Goal: Communication & Community: Share content

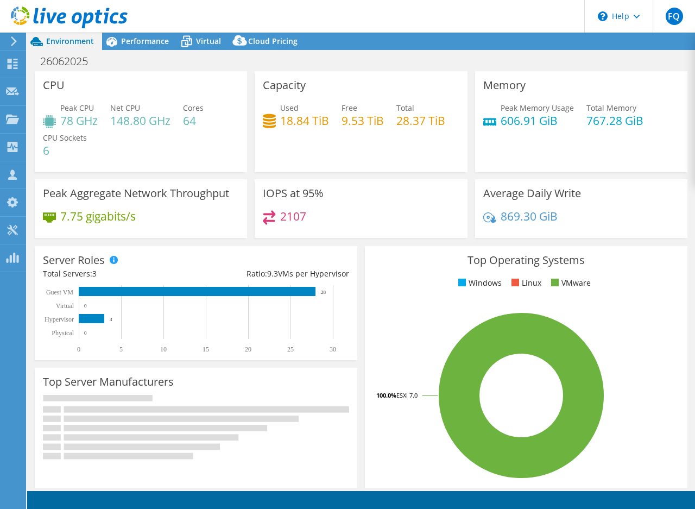
select select "USD"
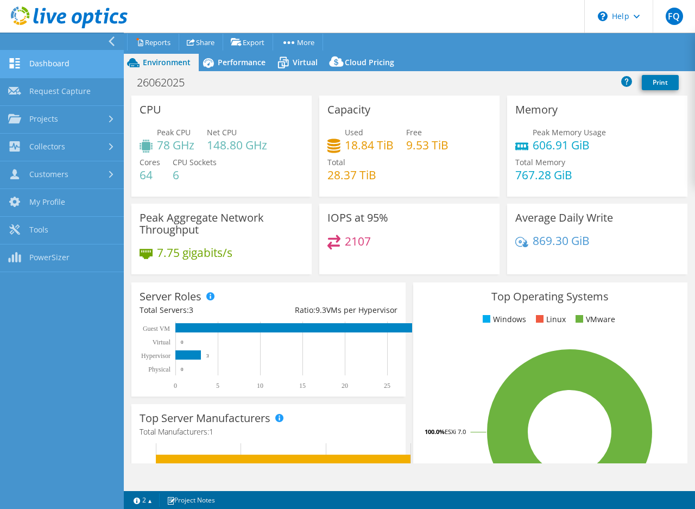
click at [45, 60] on link "Dashboard" at bounding box center [62, 64] width 124 height 28
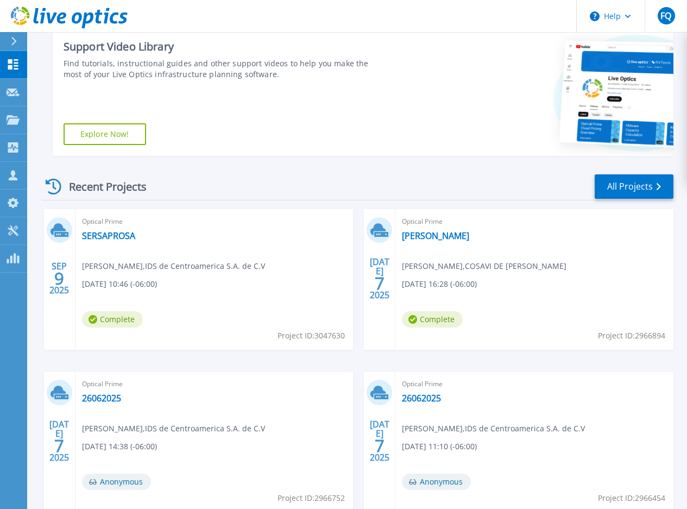
scroll to position [217, 0]
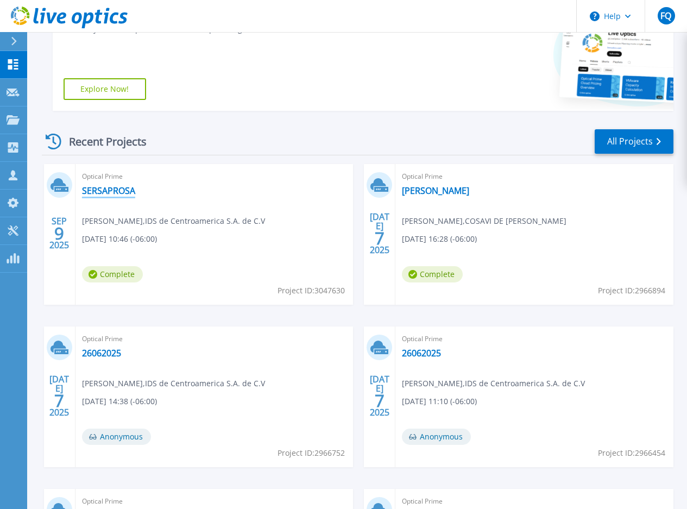
click at [117, 192] on link "SERSAPROSA" at bounding box center [108, 190] width 53 height 11
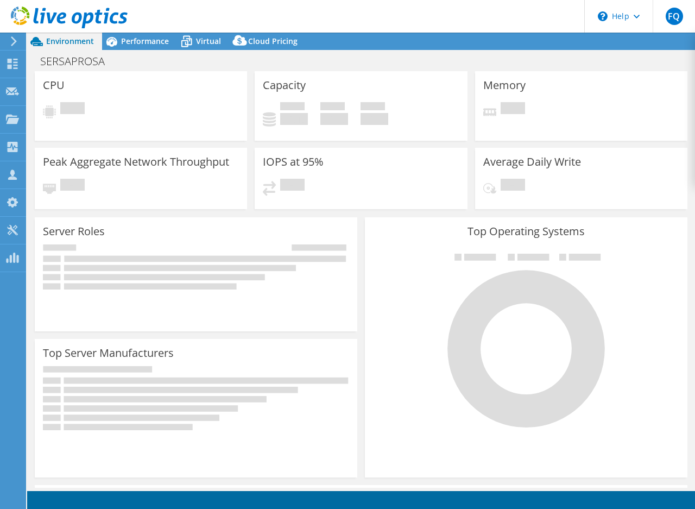
select select "USD"
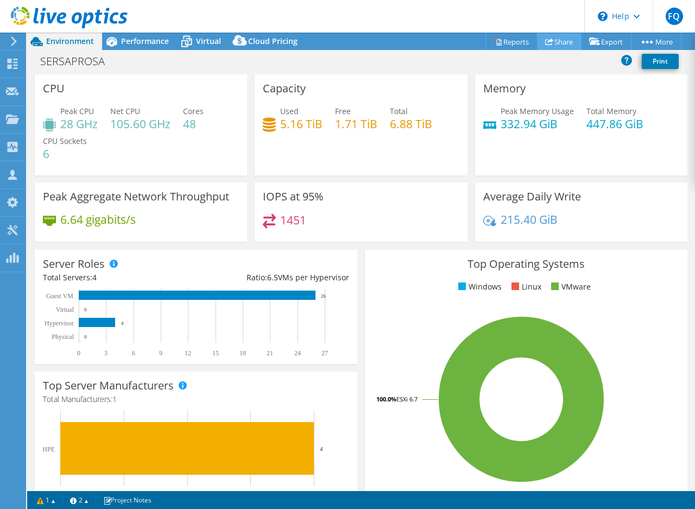
click at [562, 44] on link "Share" at bounding box center [559, 41] width 45 height 17
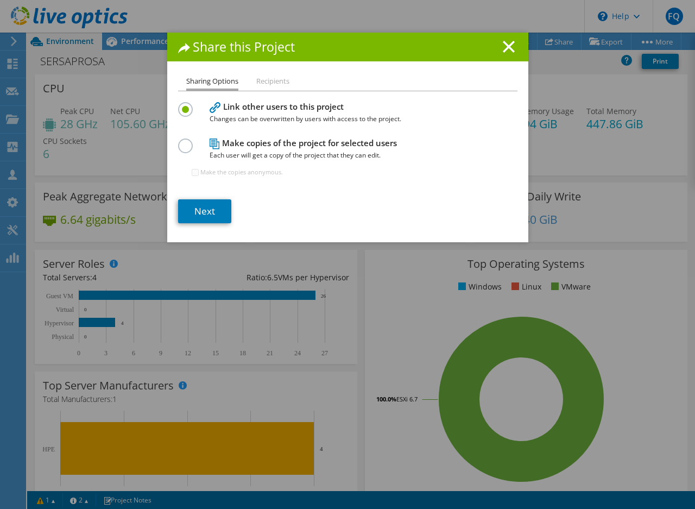
click at [363, 143] on h4 "Make copies of the project for selected users Each user will get a copy of the …" at bounding box center [345, 149] width 271 height 24
click at [183, 141] on label at bounding box center [187, 139] width 19 height 3
click at [0, 0] on input "radio" at bounding box center [0, 0] width 0 height 0
click at [202, 212] on link "Next" at bounding box center [204, 211] width 53 height 24
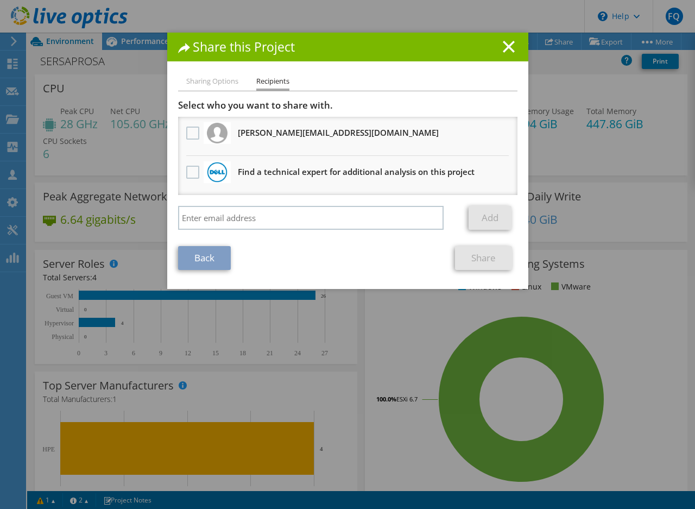
click at [224, 84] on li "Sharing Options" at bounding box center [212, 82] width 52 height 14
drag, startPoint x: 201, startPoint y: 72, endPoint x: 202, endPoint y: 83, distance: 10.3
click at [201, 80] on div "Share this Project Sharing Options Recipients Link other users to this project …" at bounding box center [347, 161] width 361 height 256
click at [202, 83] on li "Sharing Options" at bounding box center [212, 82] width 52 height 14
click at [208, 83] on li "Sharing Options" at bounding box center [212, 82] width 52 height 14
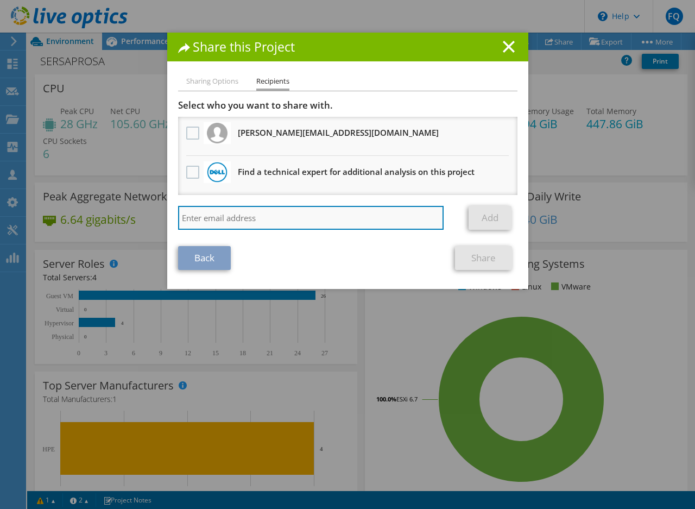
click at [232, 224] on input "search" at bounding box center [311, 218] width 266 height 24
click at [262, 216] on input "search" at bounding box center [311, 218] width 266 height 24
click at [252, 220] on input "byron.urbina@" at bounding box center [311, 218] width 266 height 24
type input "byron.urbina@intcomex.xom"
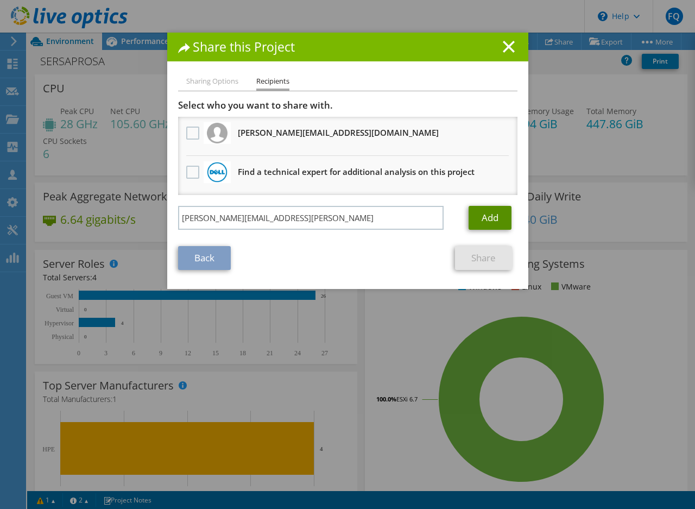
click at [489, 224] on link "Add" at bounding box center [489, 218] width 43 height 24
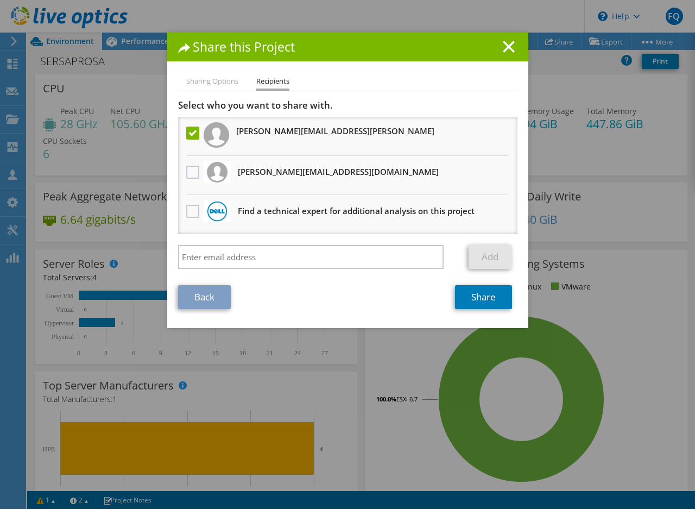
click at [187, 133] on label at bounding box center [194, 132] width 16 height 13
click at [0, 0] on input "checkbox" at bounding box center [0, 0] width 0 height 0
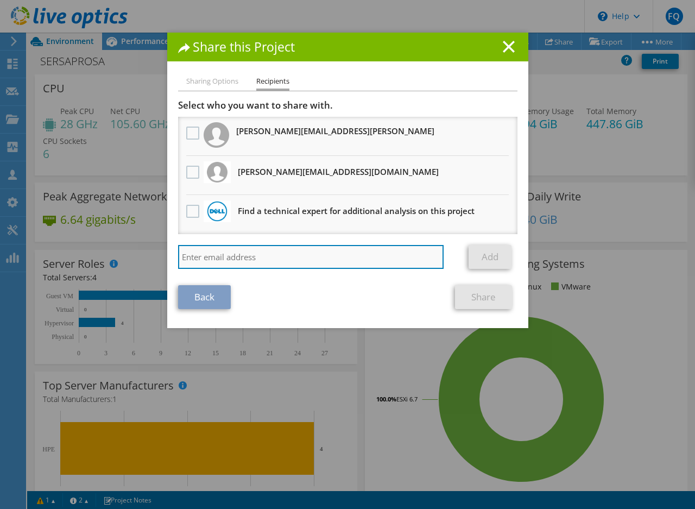
click at [240, 256] on input "search" at bounding box center [311, 257] width 266 height 24
click at [242, 261] on input "search" at bounding box center [311, 257] width 266 height 24
paste input "mailto:byron.urbina@intcomex.com"
click at [203, 256] on input "mailto:byron.urbina@intcomex.com" at bounding box center [311, 257] width 266 height 24
type input "byron.urbina@intcomex.com"
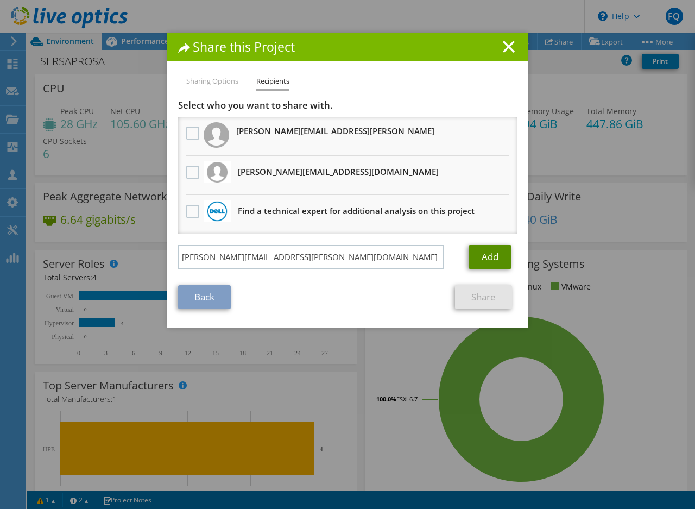
click at [481, 258] on link "Add" at bounding box center [489, 257] width 43 height 24
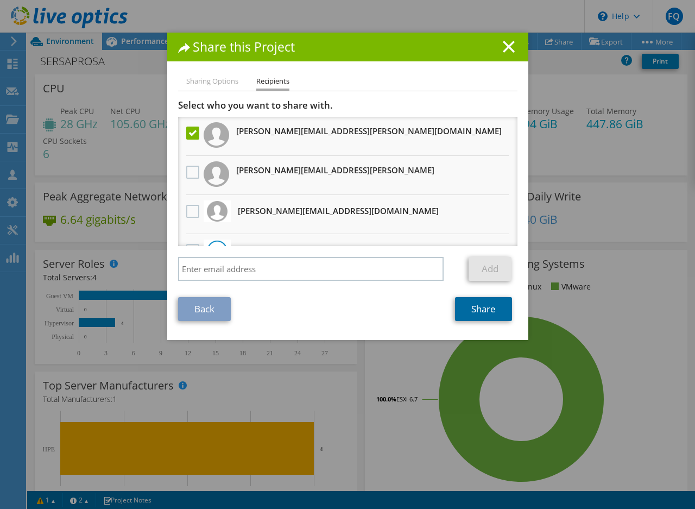
click at [488, 307] on link "Share" at bounding box center [483, 309] width 57 height 24
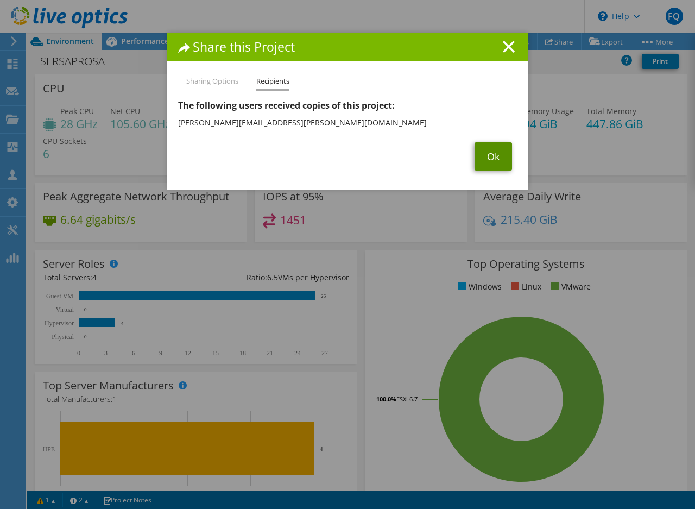
click at [493, 159] on link "Ok" at bounding box center [492, 156] width 37 height 28
